Goal: Obtain resource: Obtain resource

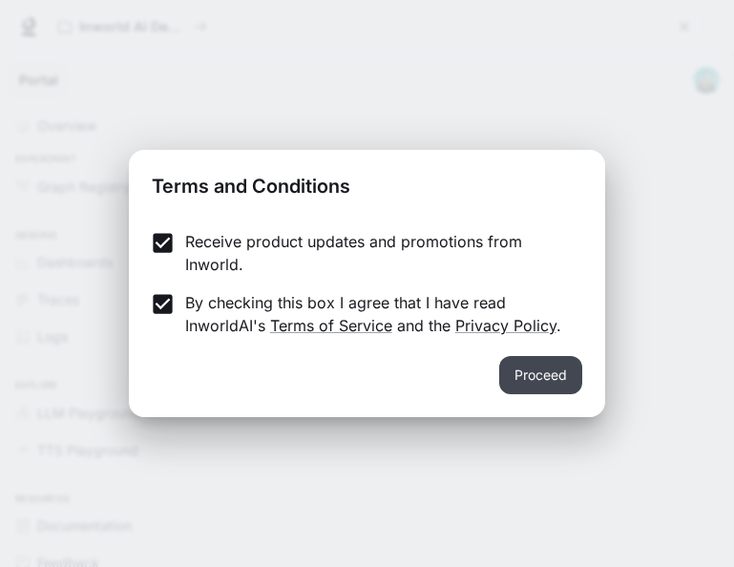
click at [555, 381] on button "Proceed" at bounding box center [540, 375] width 83 height 38
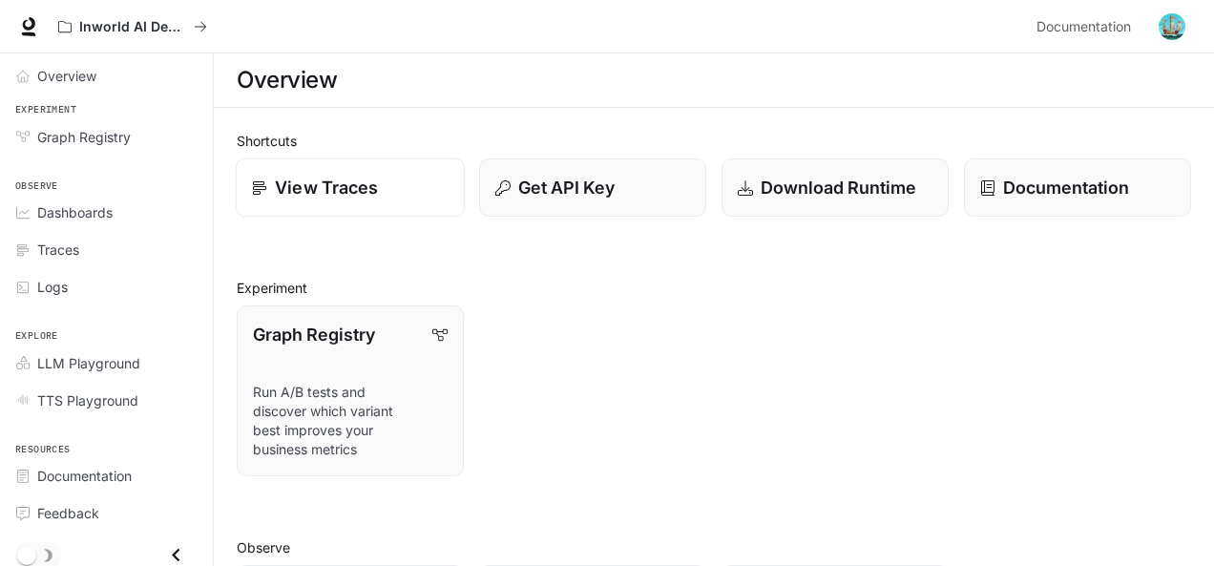
click at [328, 179] on p "View Traces" at bounding box center [326, 188] width 103 height 26
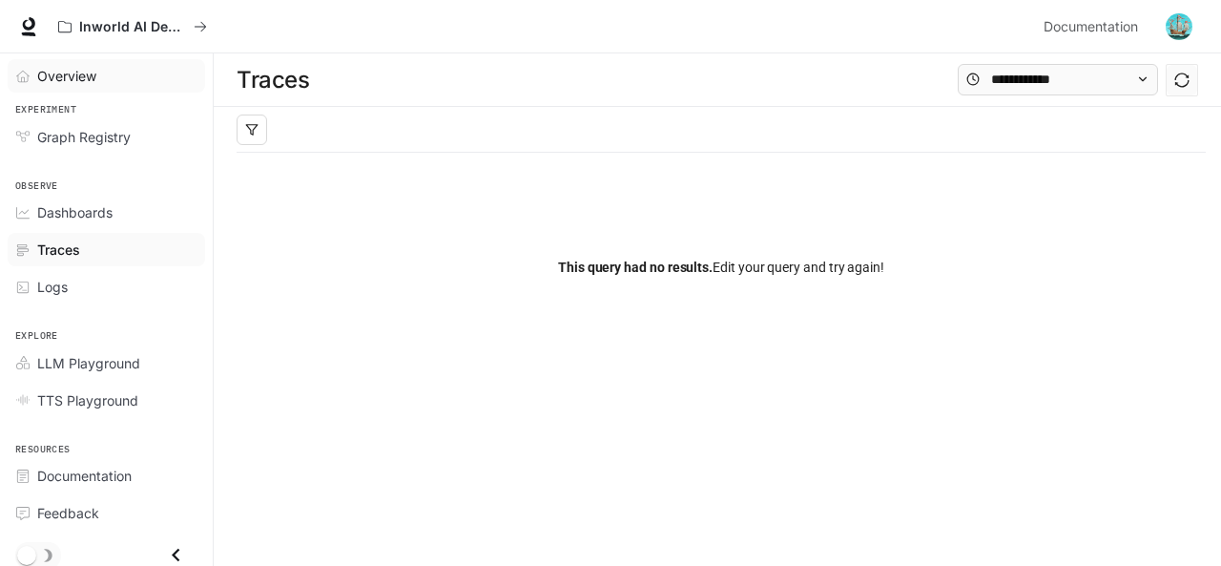
click at [47, 83] on span "Overview" at bounding box center [66, 76] width 59 height 20
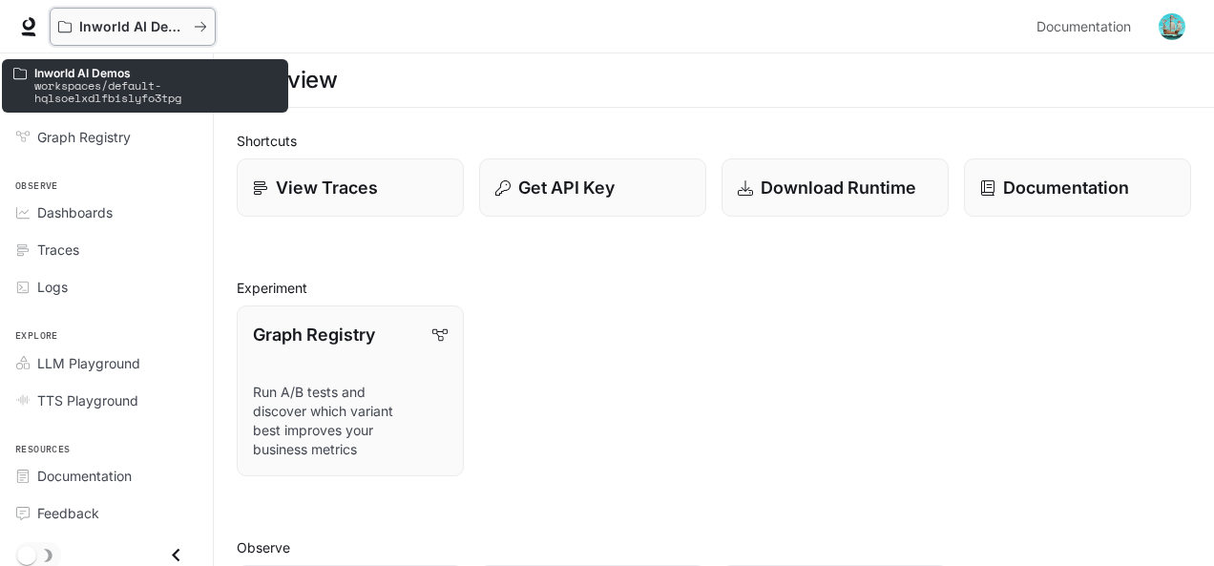
click at [202, 28] on icon "All workspaces" at bounding box center [200, 26] width 13 height 13
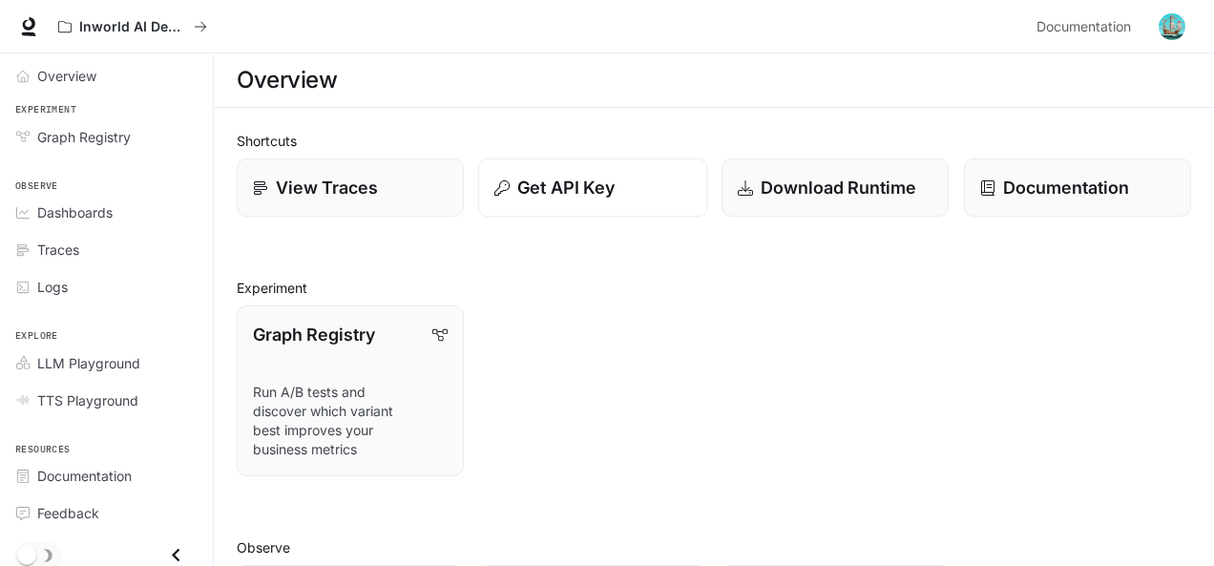
click at [556, 180] on p "Get API Key" at bounding box center [565, 188] width 97 height 26
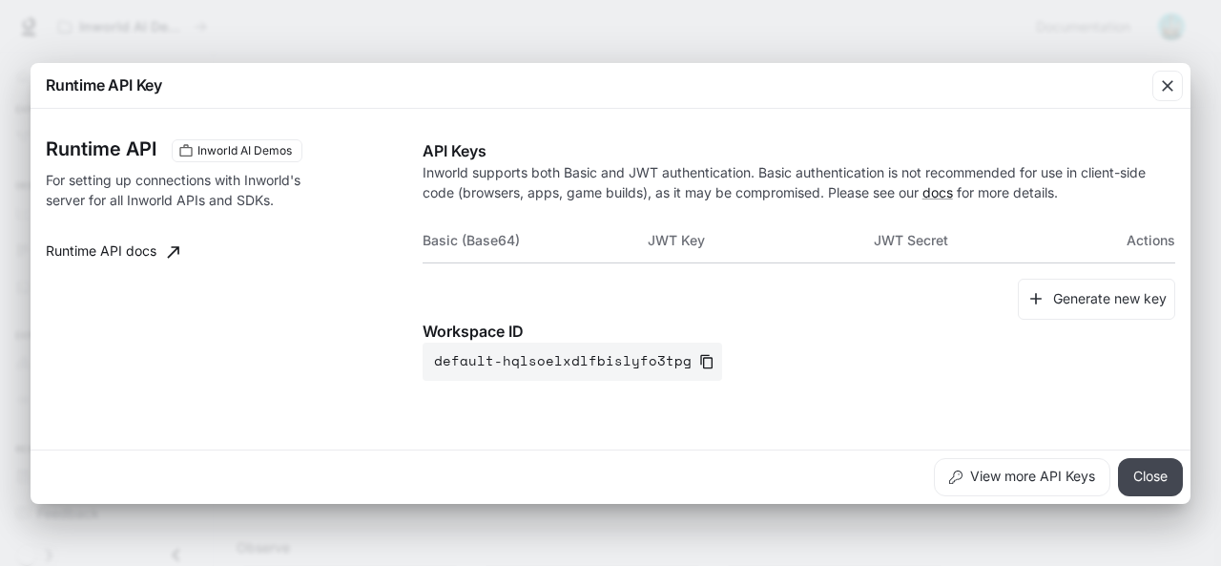
click at [733, 466] on button "Close" at bounding box center [1150, 477] width 65 height 38
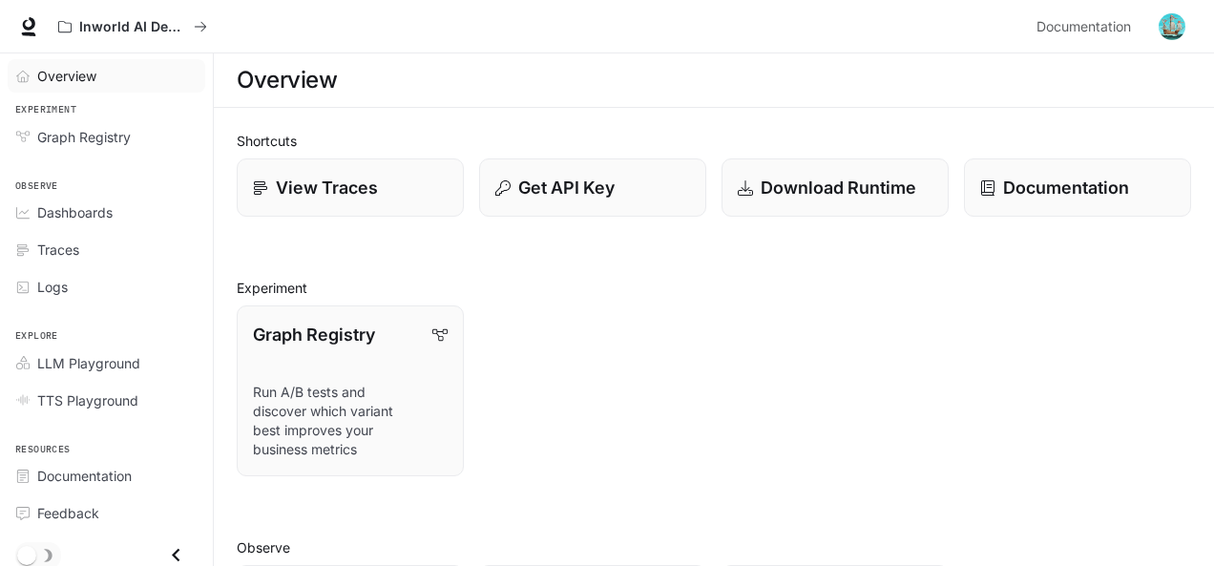
click at [46, 75] on span "Overview" at bounding box center [66, 76] width 59 height 20
click at [253, 179] on icon at bounding box center [259, 186] width 15 height 15
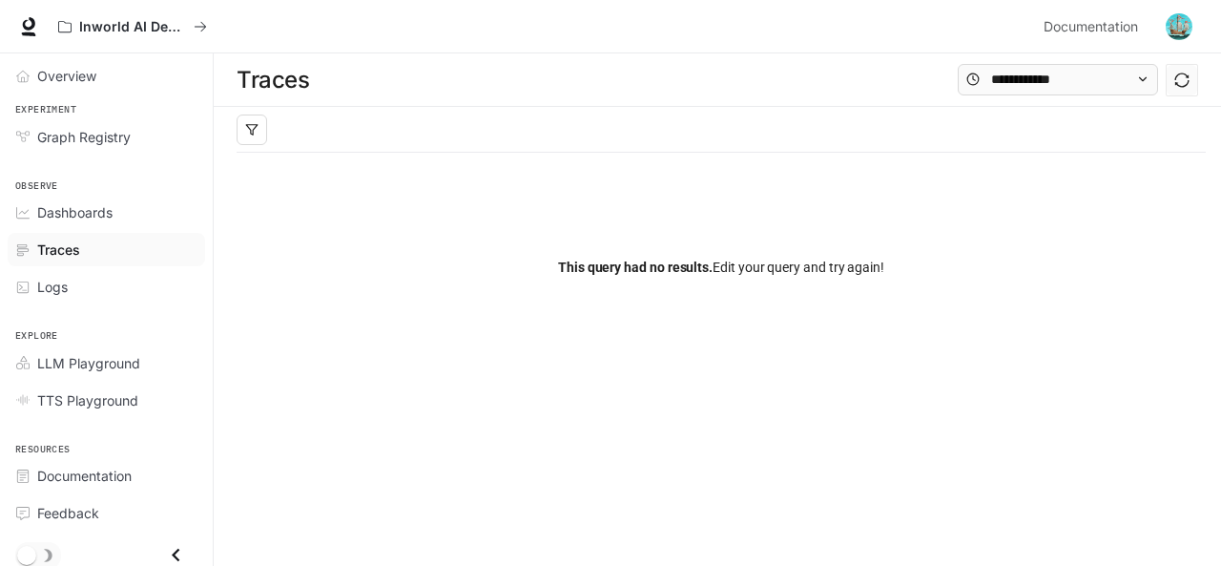
click at [26, 243] on icon "Traces" at bounding box center [22, 249] width 13 height 13
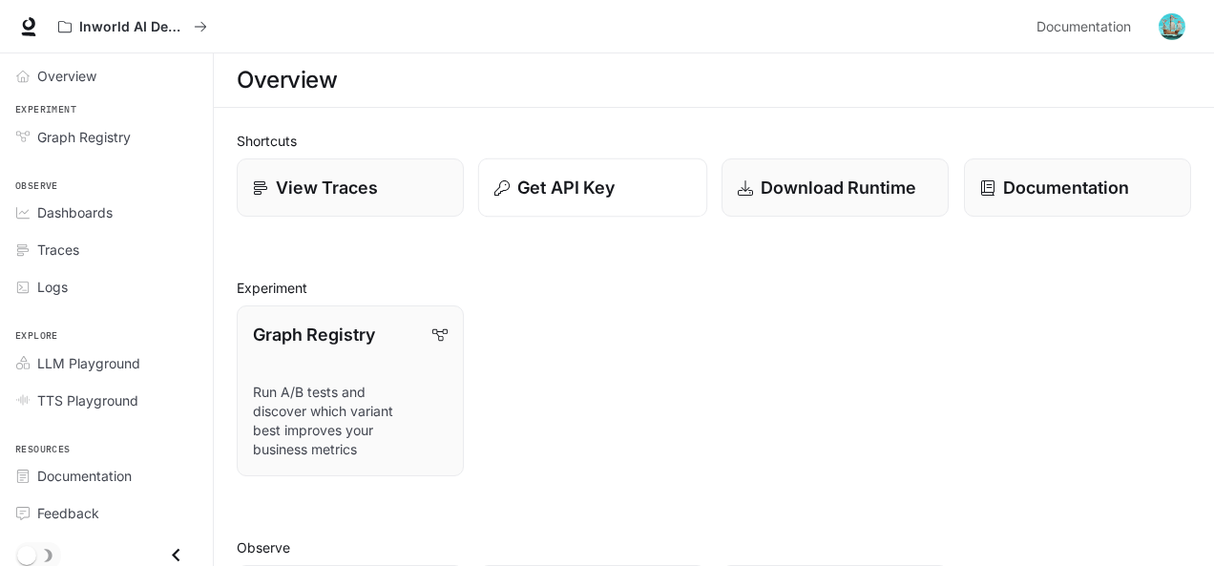
click at [579, 196] on p "Get API Key" at bounding box center [565, 188] width 97 height 26
click at [733, 188] on p "Download Runtime" at bounding box center [838, 188] width 157 height 26
click at [290, 187] on p "View Traces" at bounding box center [326, 188] width 103 height 26
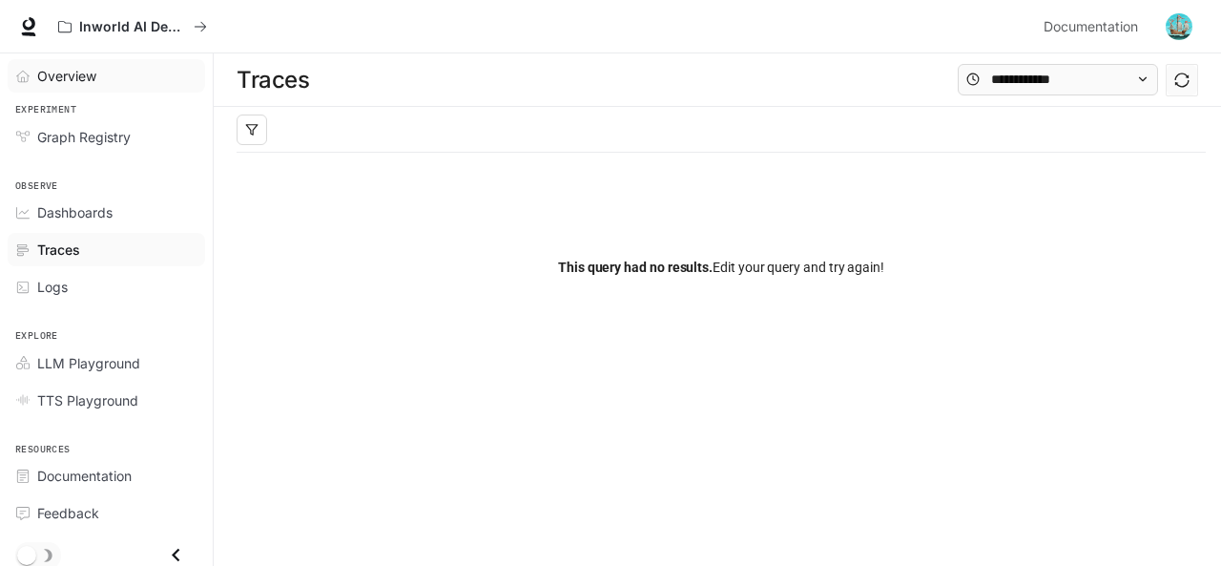
click at [33, 75] on span "Overview" at bounding box center [26, 76] width 21 height 13
click at [279, 88] on h1 "Traces" at bounding box center [273, 80] width 73 height 38
click at [288, 69] on h1 "Traces" at bounding box center [273, 80] width 73 height 38
click at [288, 77] on h1 "Traces" at bounding box center [273, 80] width 73 height 38
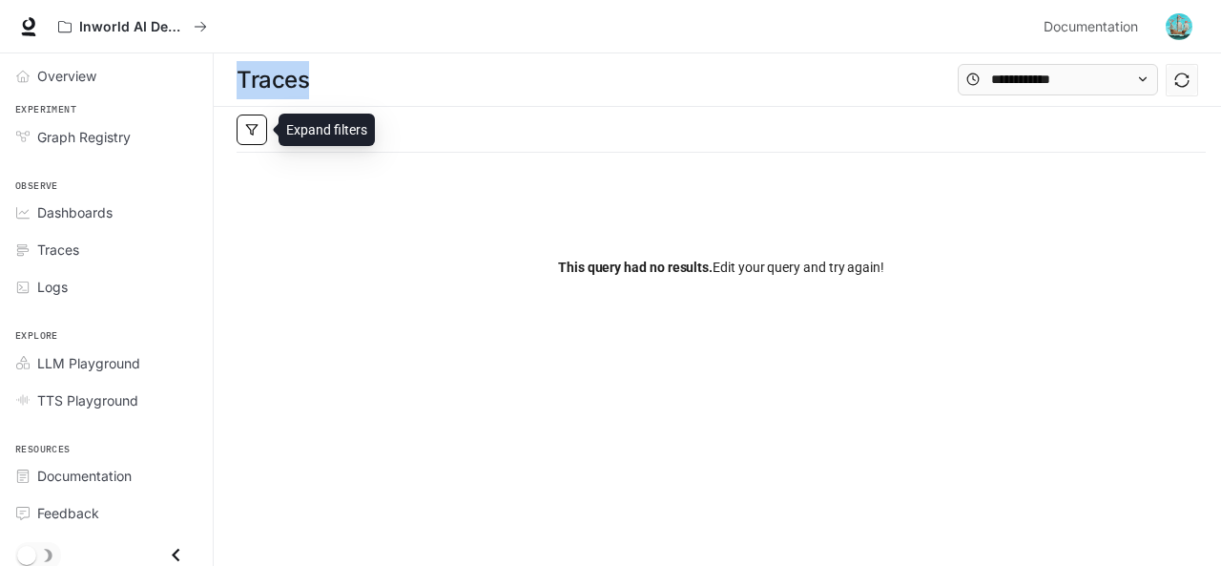
click at [262, 137] on button "button" at bounding box center [252, 130] width 31 height 31
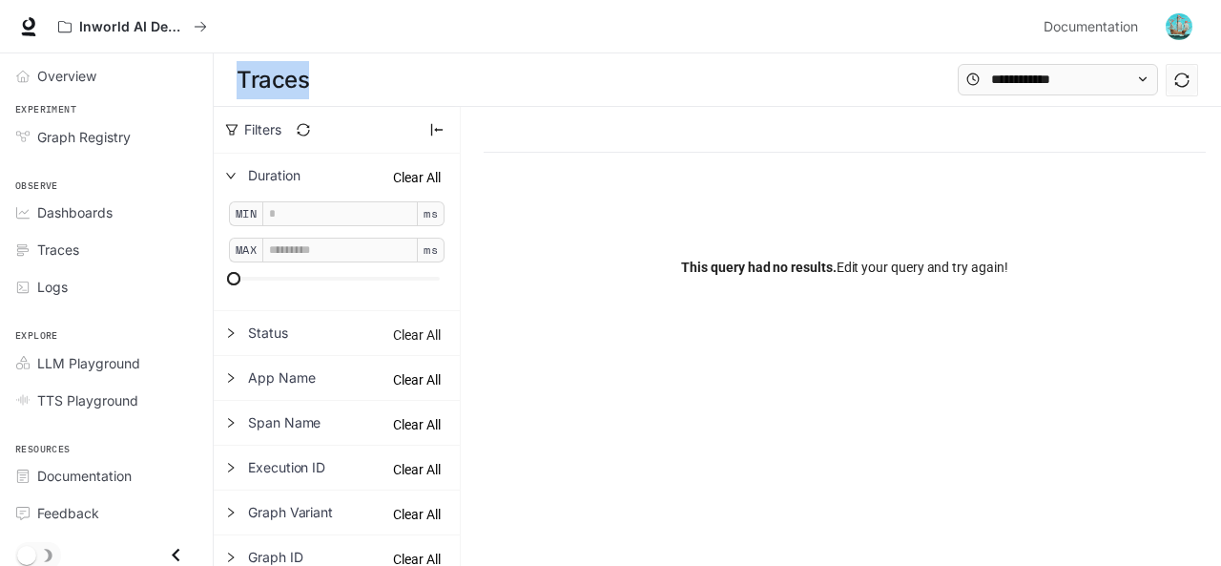
click at [429, 329] on span "Clear All" at bounding box center [417, 334] width 48 height 21
click at [405, 337] on span "Clear All" at bounding box center [417, 334] width 48 height 21
click at [406, 386] on span "Clear All" at bounding box center [417, 379] width 48 height 21
click at [405, 426] on span "Clear All" at bounding box center [417, 424] width 48 height 21
click at [236, 419] on icon "right" at bounding box center [230, 422] width 11 height 11
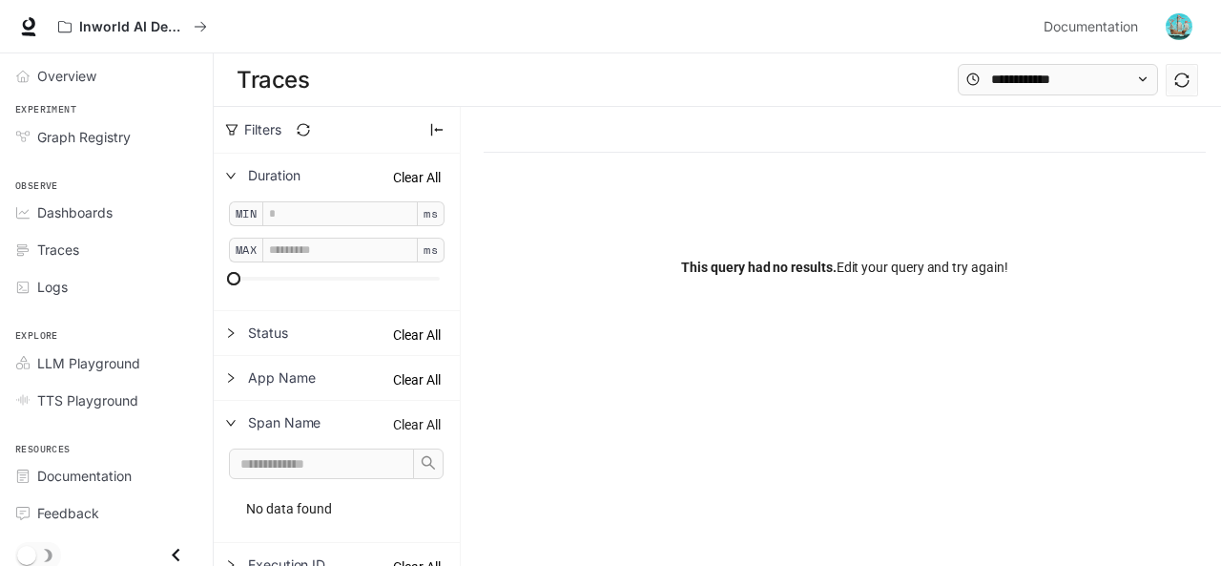
click at [419, 429] on span "Clear All" at bounding box center [417, 424] width 48 height 21
click at [237, 421] on div at bounding box center [236, 422] width 23 height 21
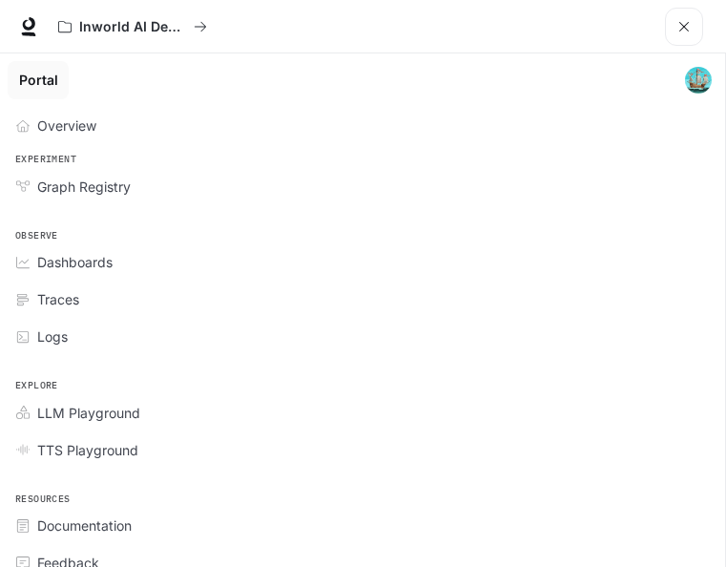
click at [34, 74] on link "Portal" at bounding box center [38, 80] width 61 height 38
click at [40, 78] on link "Portal" at bounding box center [38, 80] width 61 height 38
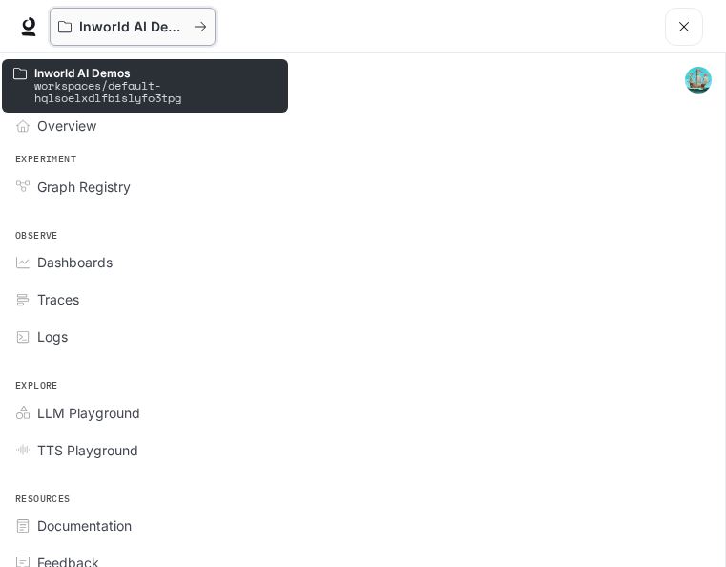
click at [188, 26] on div "Inworld AI Demos" at bounding box center [126, 27] width 136 height 16
click at [22, 73] on icon at bounding box center [19, 73] width 13 height 13
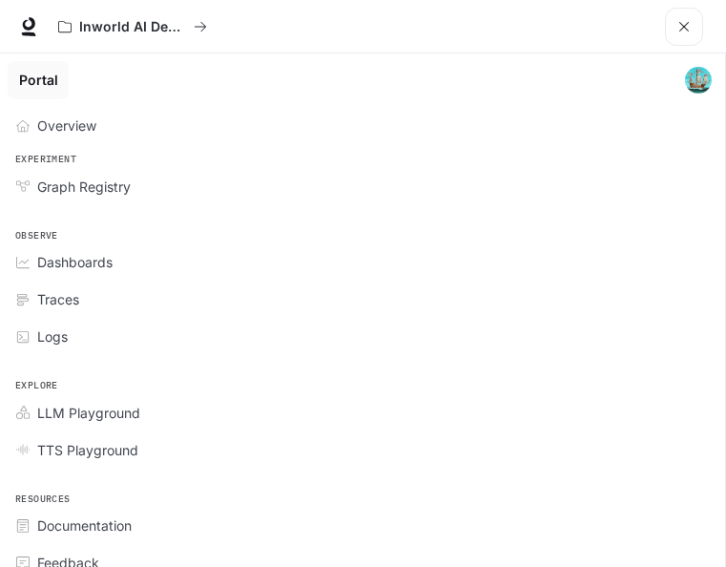
drag, startPoint x: 421, startPoint y: 97, endPoint x: 324, endPoint y: 142, distance: 106.3
click at [324, 142] on li "Overview" at bounding box center [362, 125] width 725 height 37
click at [61, 132] on span "Overview" at bounding box center [66, 125] width 59 height 20
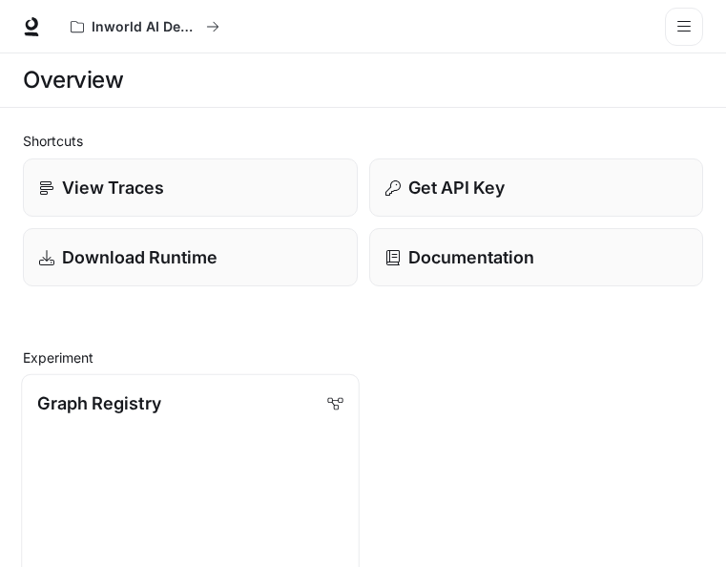
click at [124, 398] on p "Graph Registry" at bounding box center [98, 403] width 123 height 26
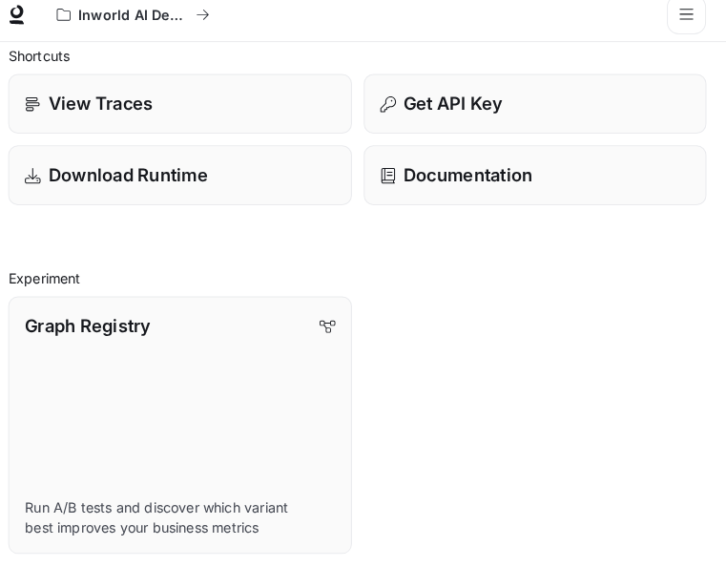
scroll to position [76, 0]
